Goal: Transaction & Acquisition: Purchase product/service

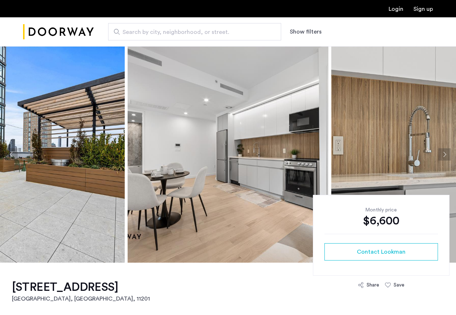
click at [308, 32] on button "Show filters" at bounding box center [306, 31] width 32 height 9
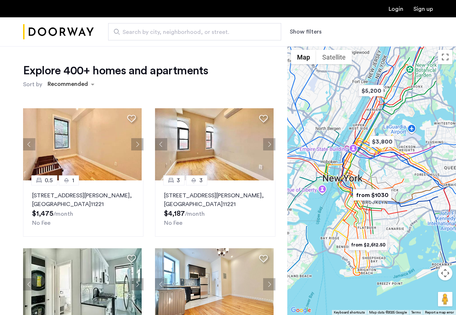
click at [305, 32] on button "Show filters" at bounding box center [306, 31] width 32 height 9
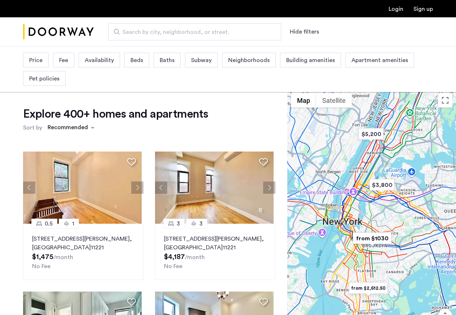
click at [136, 60] on span "Beds" at bounding box center [137, 60] width 13 height 9
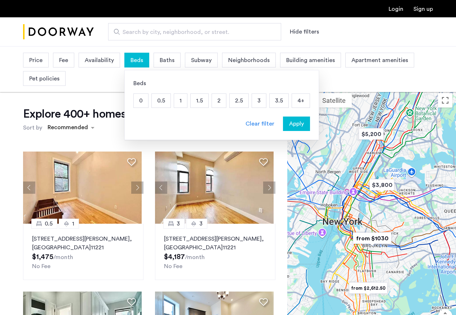
click at [264, 100] on p "3" at bounding box center [259, 101] width 14 height 14
click at [305, 100] on p "4+" at bounding box center [301, 101] width 18 height 14
click at [296, 125] on span "Apply" at bounding box center [296, 123] width 15 height 9
